Goal: Navigation & Orientation: Find specific page/section

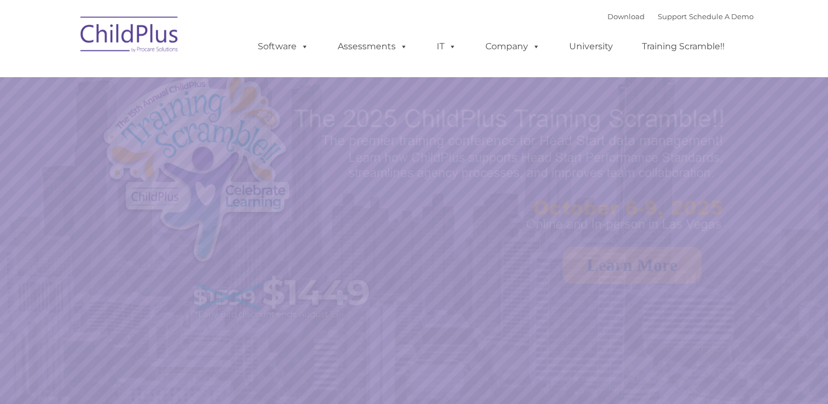
select select "MEDIUM"
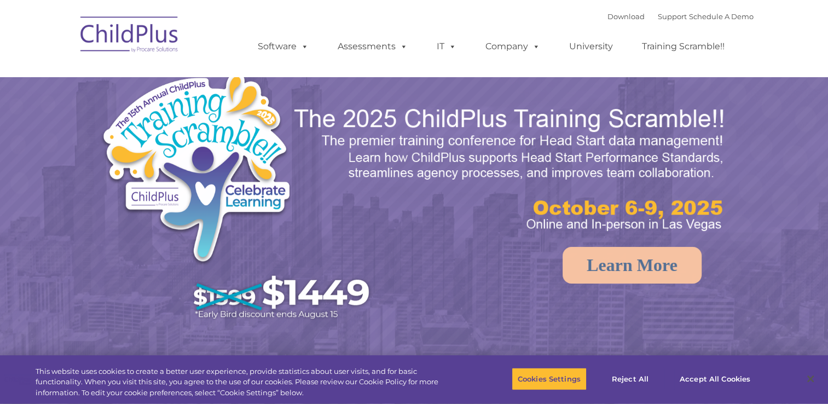
select select "MEDIUM"
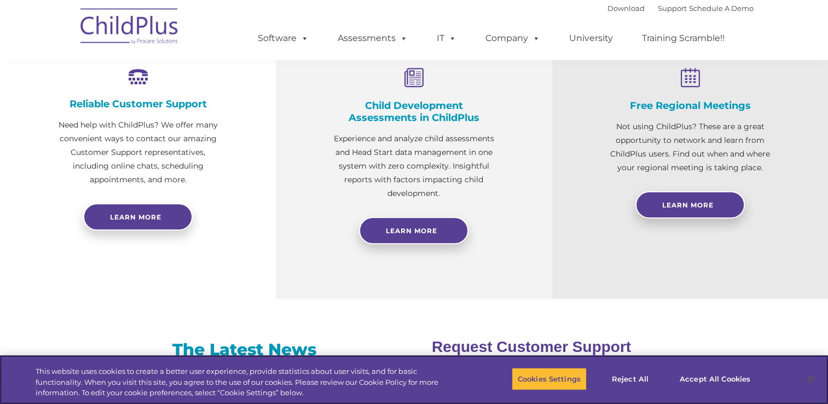
scroll to position [431, 0]
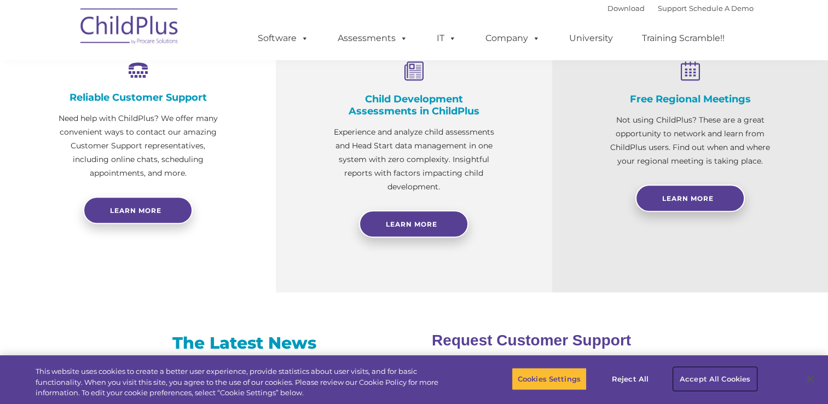
click at [739, 380] on button "Accept All Cookies" at bounding box center [715, 378] width 83 height 23
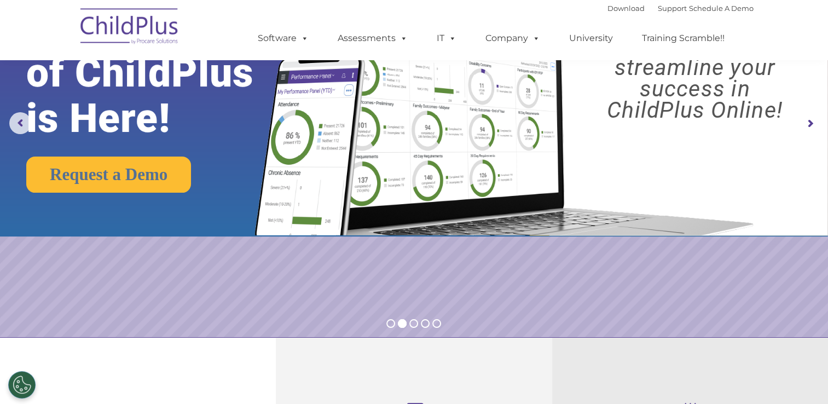
scroll to position [0, 0]
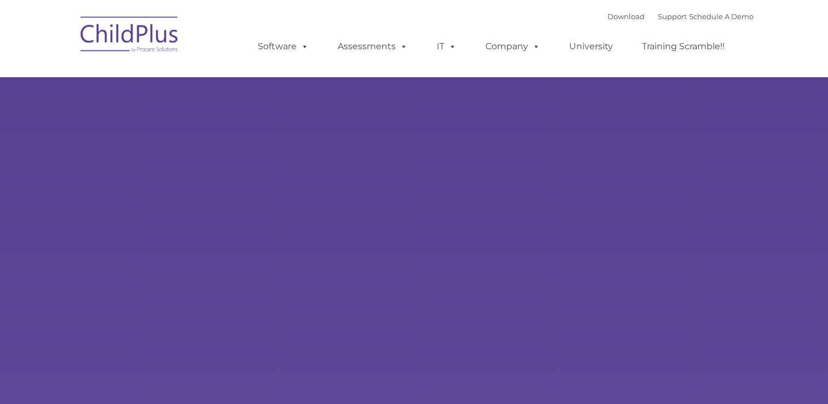
select select "MEDIUM"
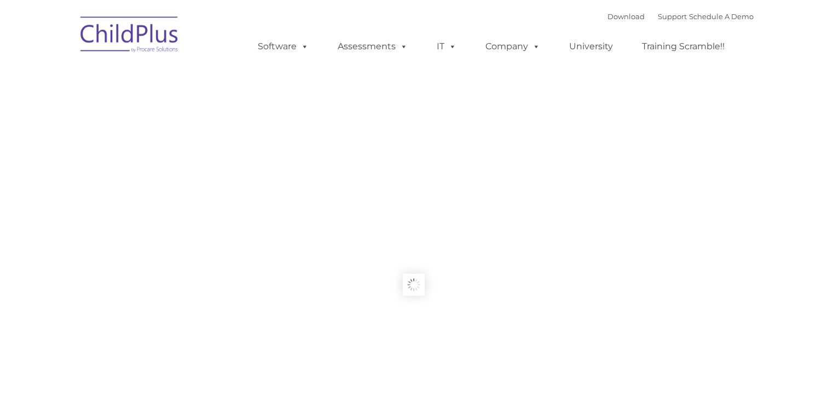
type input ""
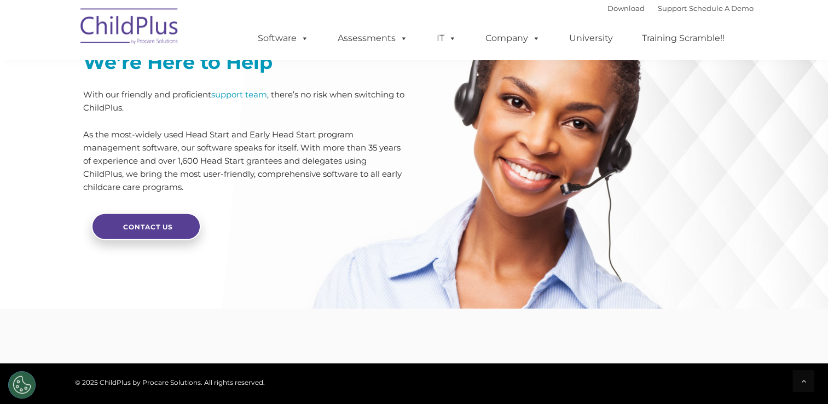
scroll to position [2693, 0]
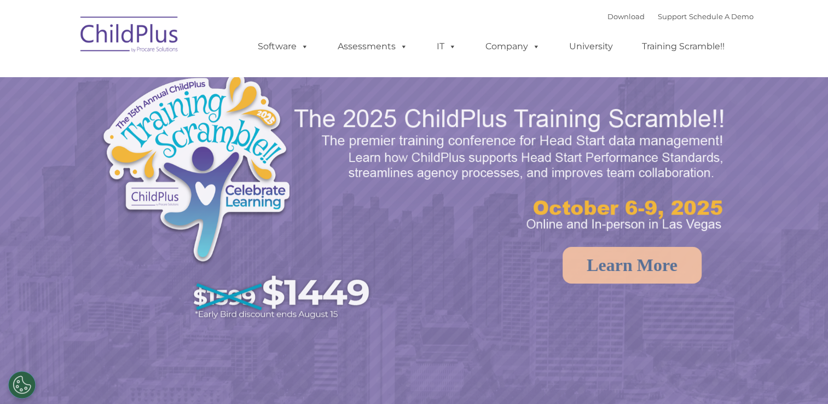
select select "MEDIUM"
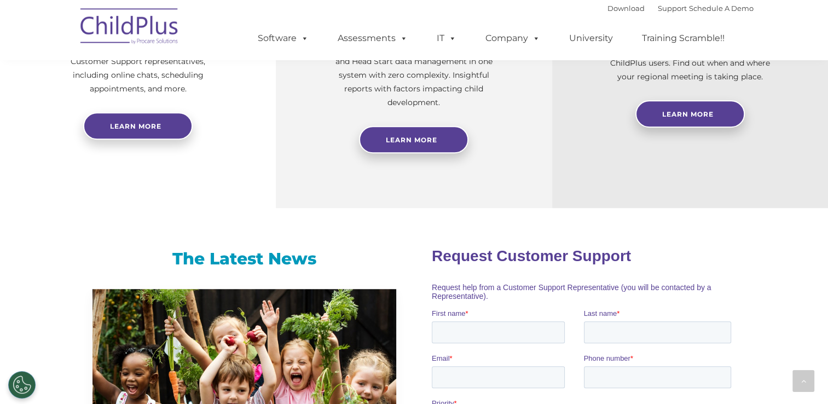
scroll to position [514, 0]
